Goal: Task Accomplishment & Management: Complete application form

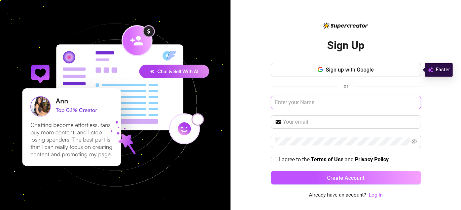
click at [309, 103] on input "text" at bounding box center [346, 102] width 150 height 13
drag, startPoint x: 309, startPoint y: 103, endPoint x: 300, endPoint y: 123, distance: 21.8
click at [300, 123] on div "Sign up with Google or I agree to the Terms of Use and Privacy Policy Create Ac…" at bounding box center [346, 127] width 150 height 128
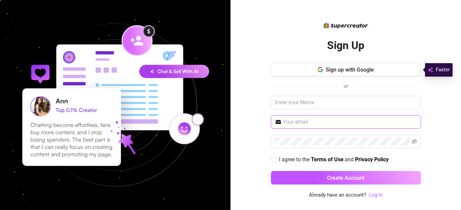
click at [300, 123] on input "text" at bounding box center [350, 122] width 134 height 8
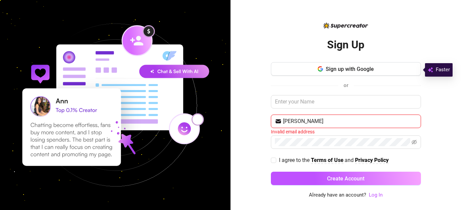
type input "mishra"
click at [305, 121] on input "mishra" at bounding box center [350, 122] width 134 height 8
